Goal: Task Accomplishment & Management: Manage account settings

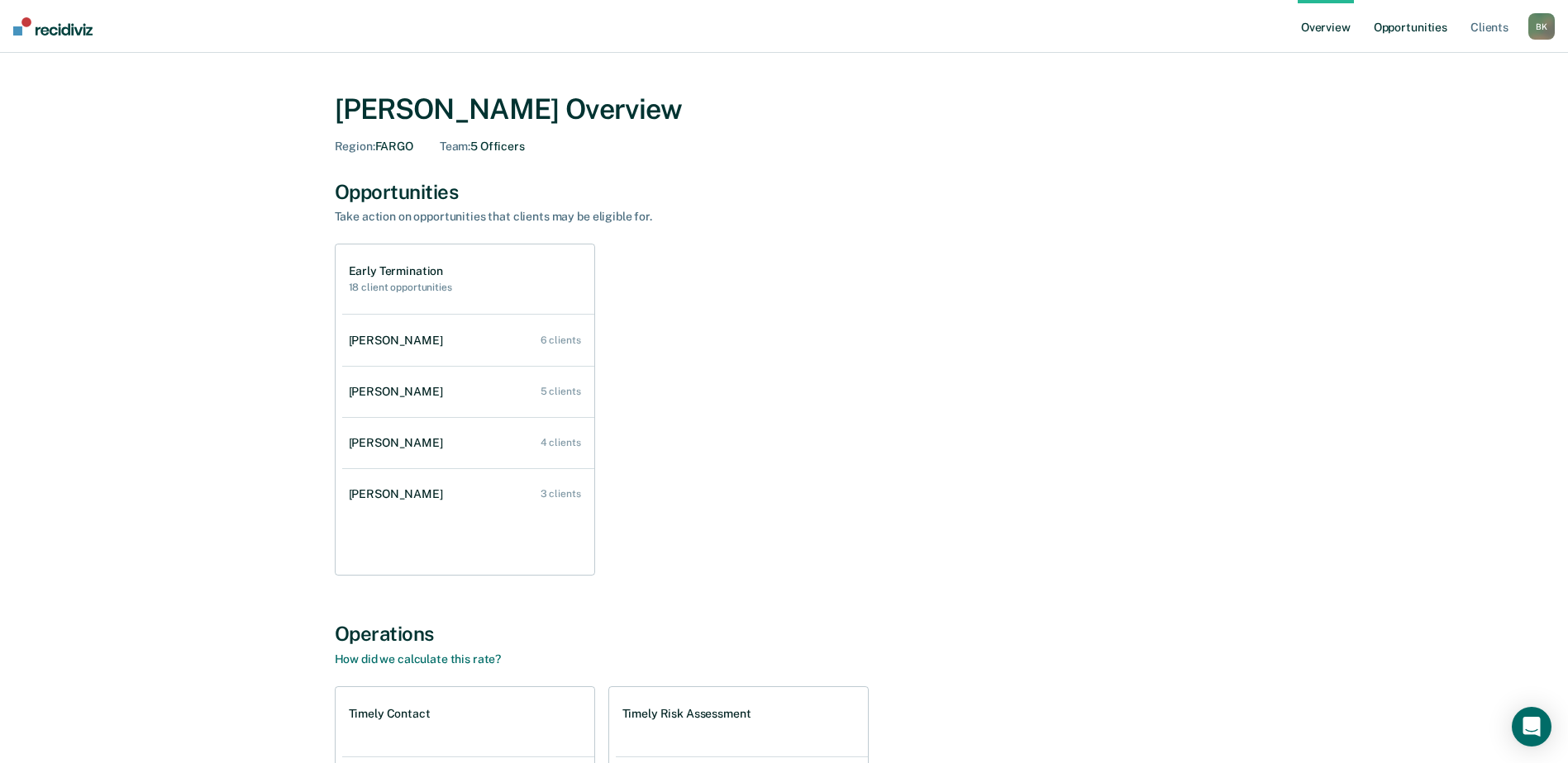
click at [1414, 28] on link "Opportunities" at bounding box center [1410, 27] width 80 height 53
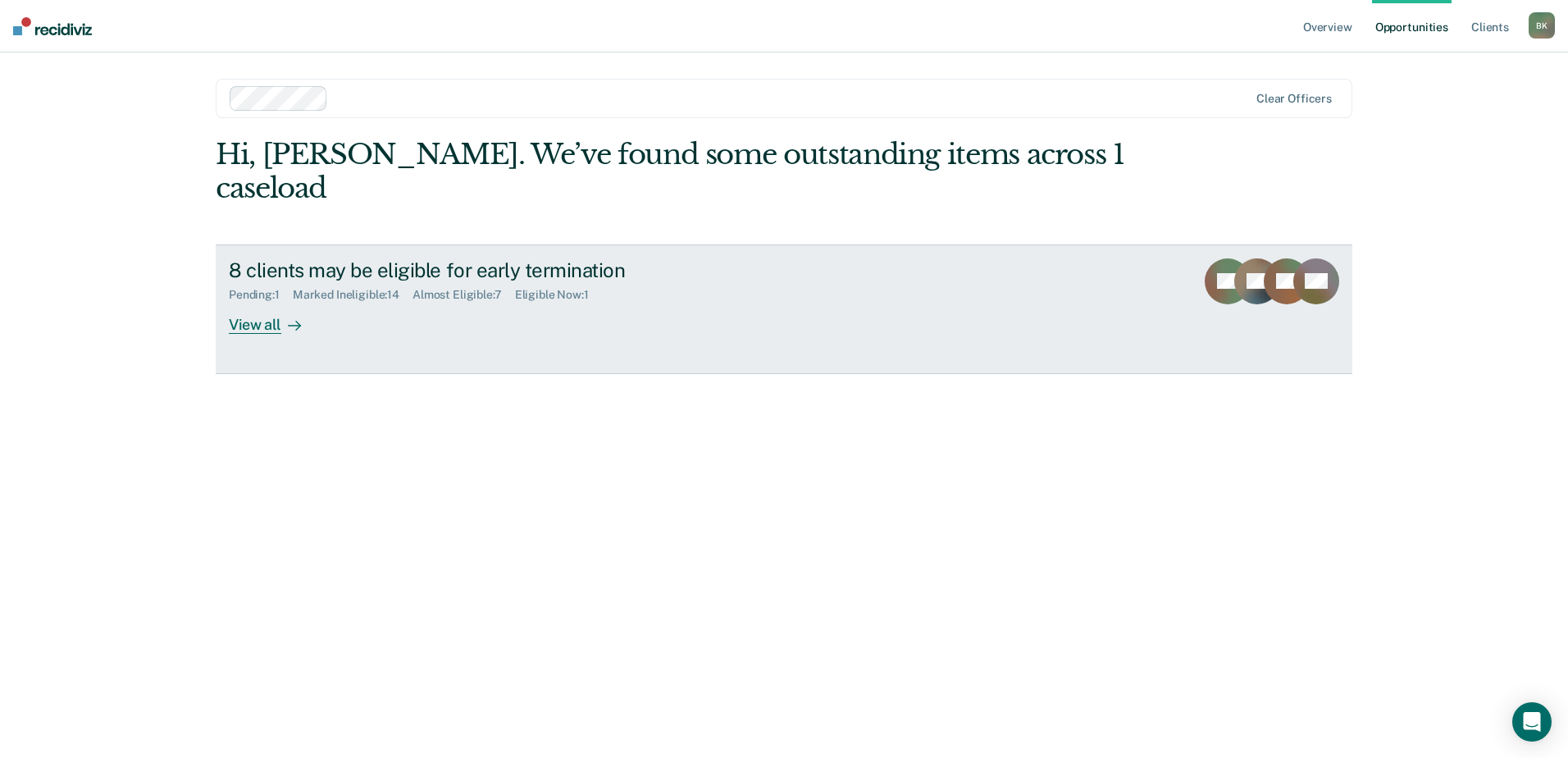
click at [260, 302] on div "View all" at bounding box center [275, 319] width 92 height 32
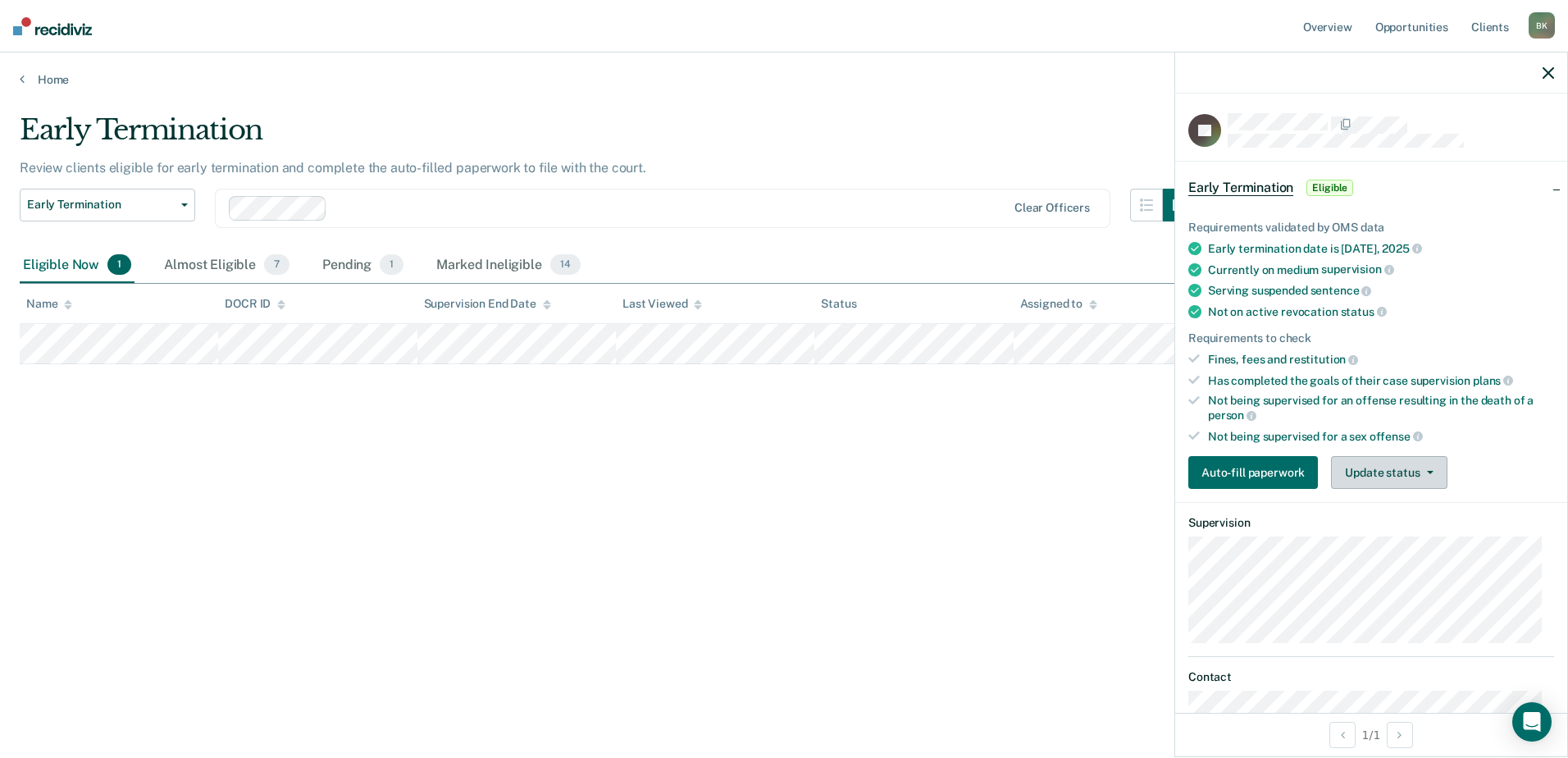
click at [1388, 477] on button "Update status" at bounding box center [1389, 473] width 116 height 33
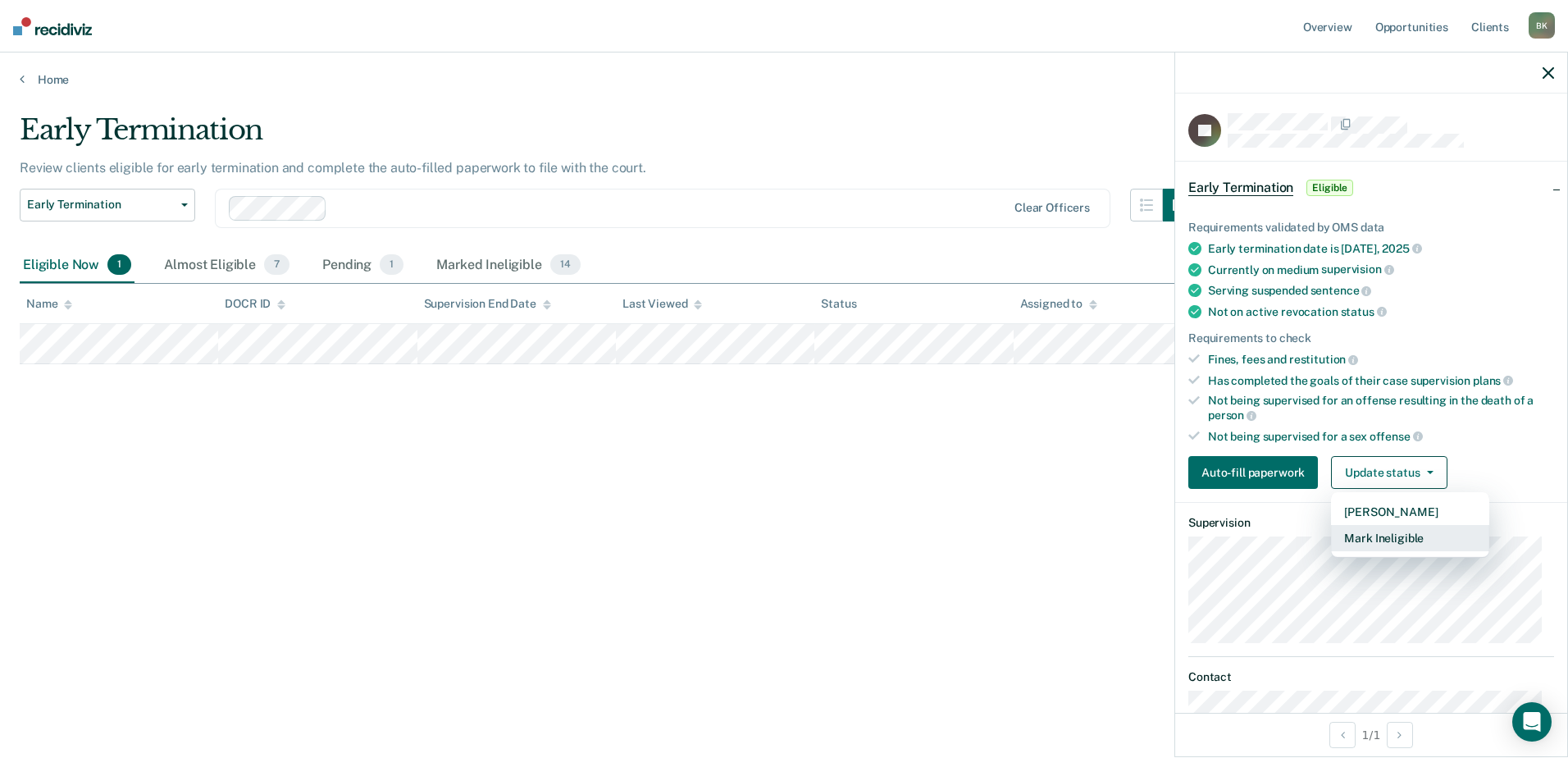
click at [1371, 539] on button "Mark Ineligible" at bounding box center [1411, 538] width 158 height 26
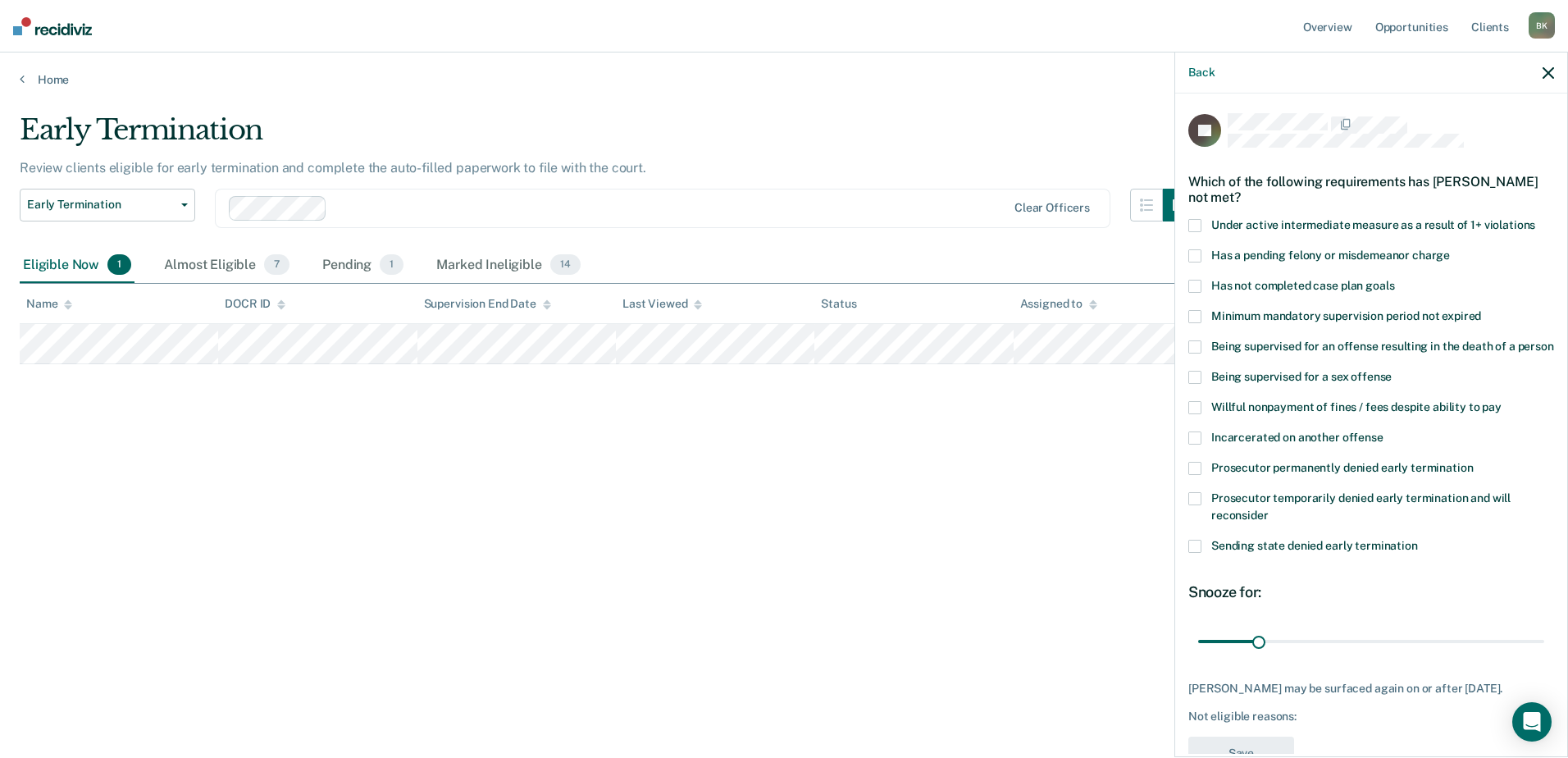
click at [1201, 282] on span at bounding box center [1194, 286] width 13 height 13
drag, startPoint x: 1258, startPoint y: 661, endPoint x: 1313, endPoint y: 659, distance: 55.0
type input "61"
click at [1313, 656] on input "range" at bounding box center [1371, 641] width 346 height 29
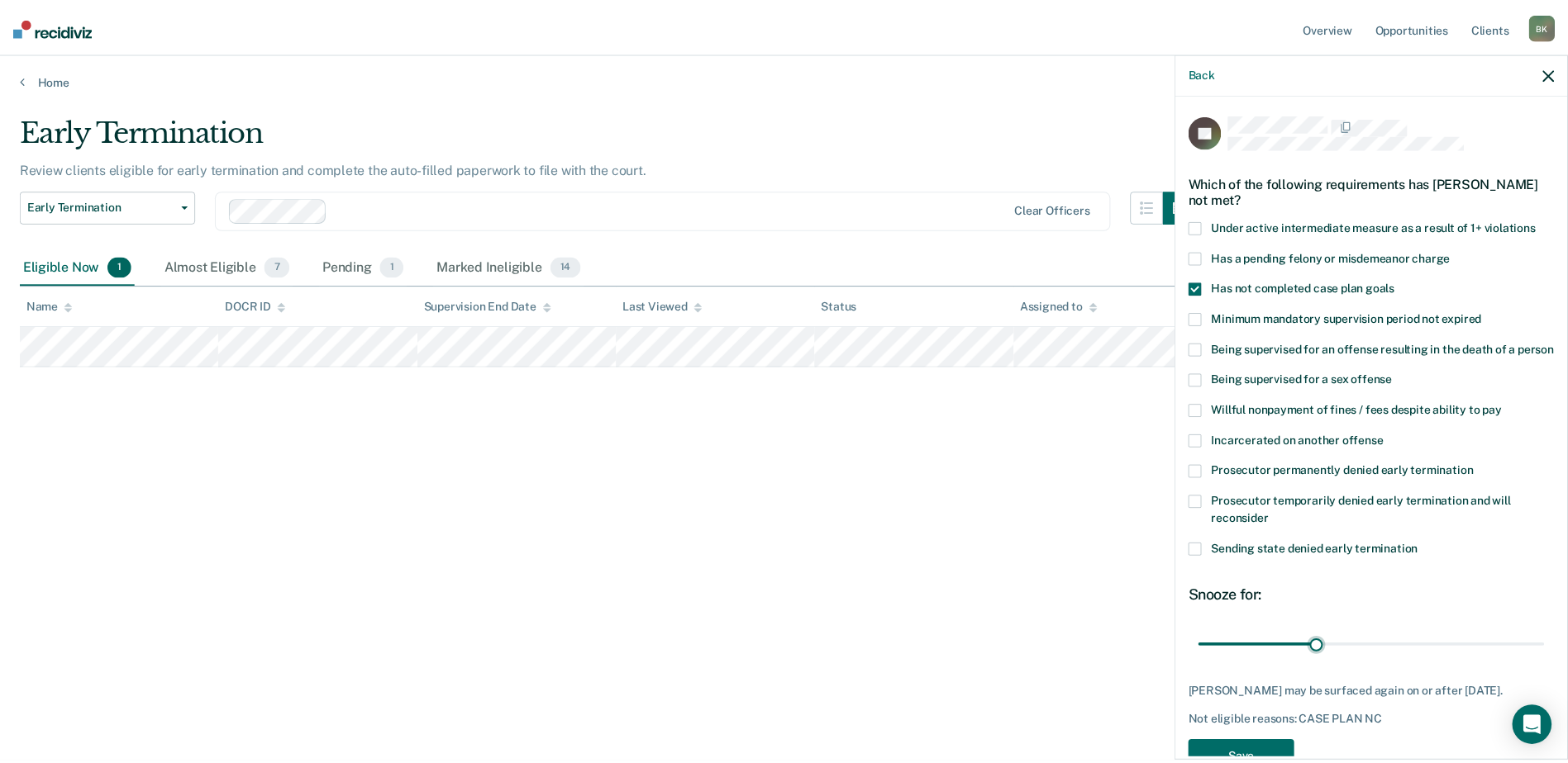
scroll to position [61, 0]
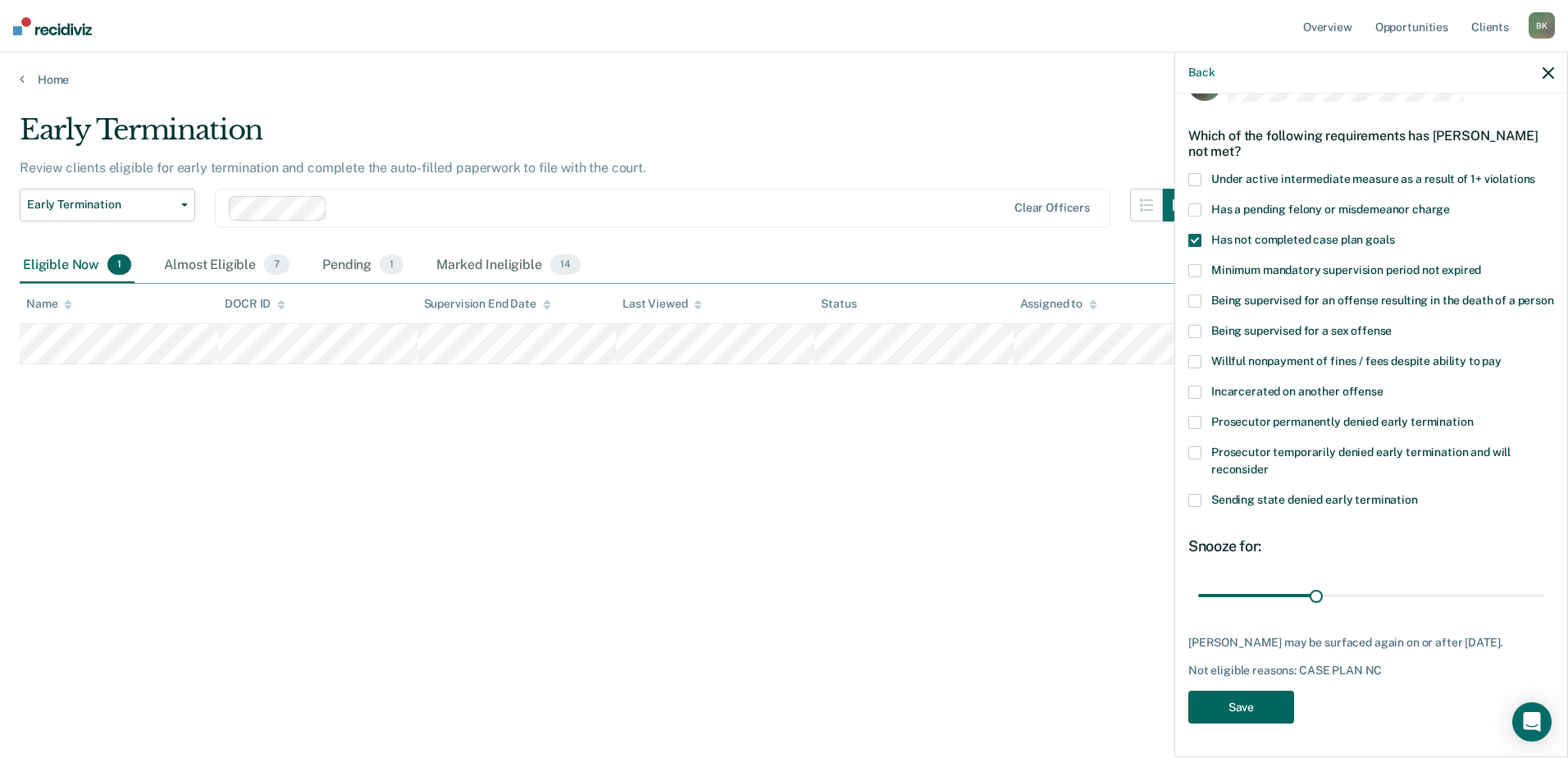
click at [1269, 700] on button "Save" at bounding box center [1241, 708] width 106 height 34
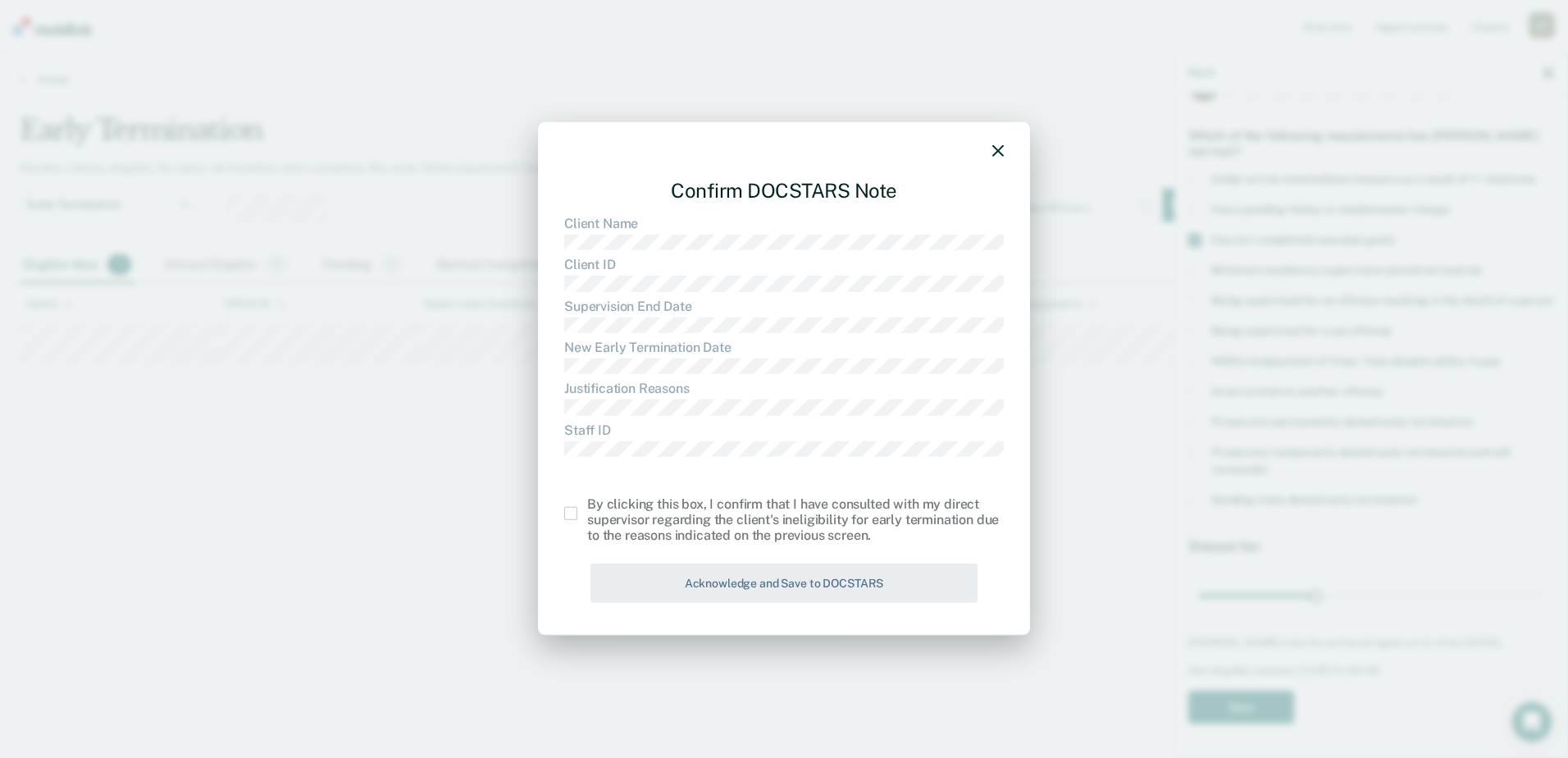
click at [564, 514] on div "Confirm DOCSTARS Note Client Name Client ID Supervision End Date New Early Term…" at bounding box center [784, 379] width 492 height 514
click at [569, 508] on span at bounding box center [570, 514] width 13 height 13
click at [587, 508] on input "checkbox" at bounding box center [587, 508] width 0 height 0
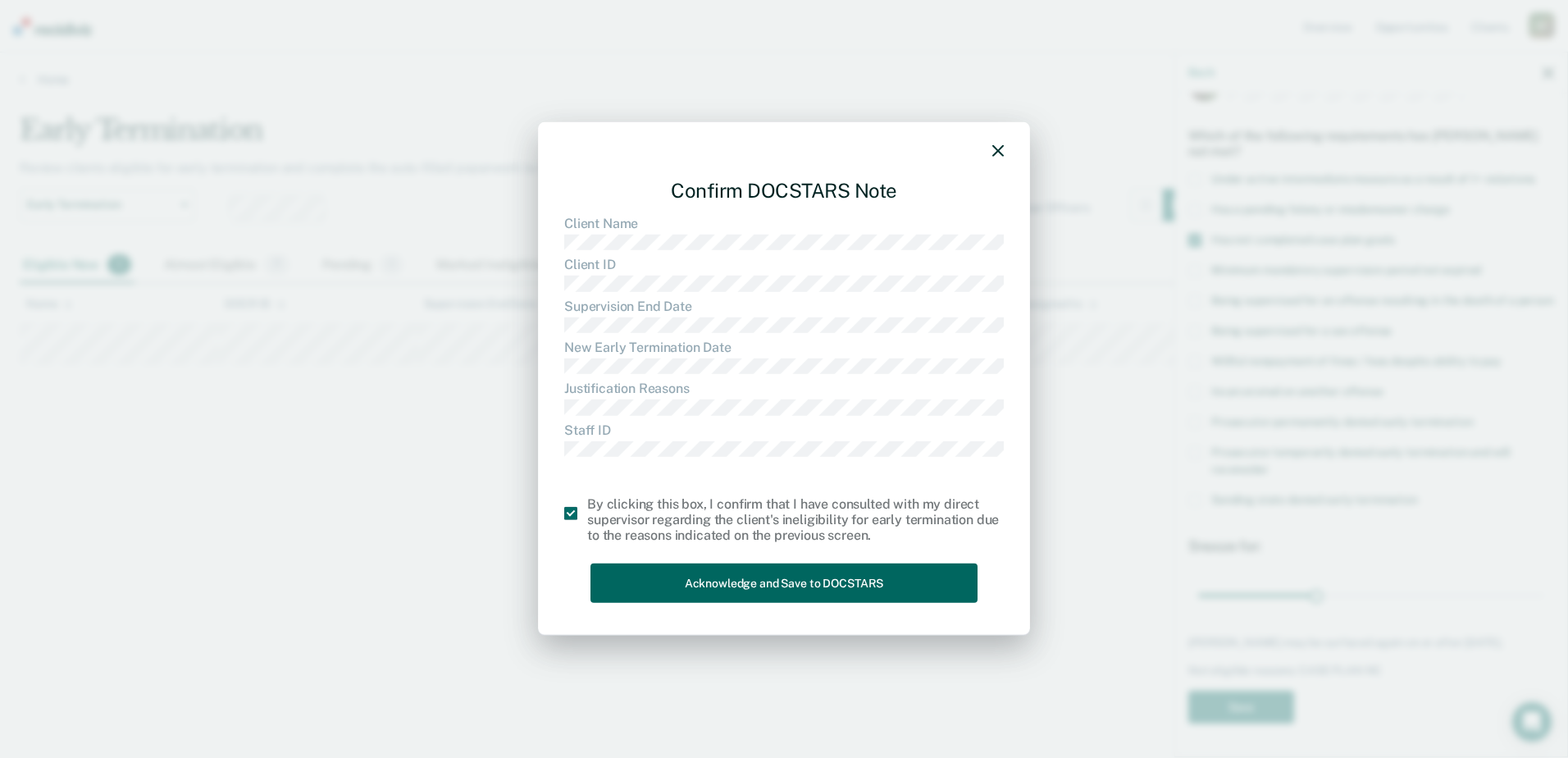
click at [662, 582] on button "Acknowledge and Save to DOCSTARS" at bounding box center [784, 583] width 387 height 40
